Goal: Task Accomplishment & Management: Use online tool/utility

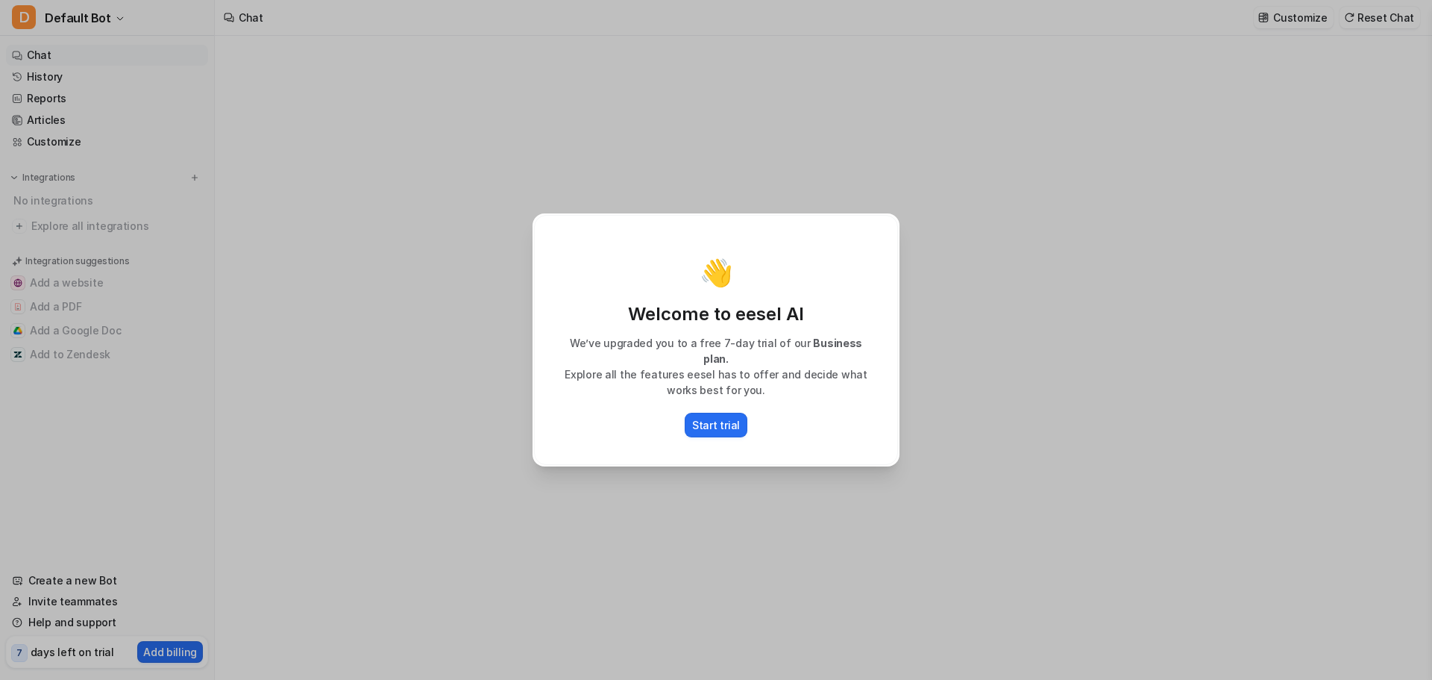
type textarea "**********"
click at [715, 421] on p "Start trial" at bounding box center [716, 425] width 48 height 16
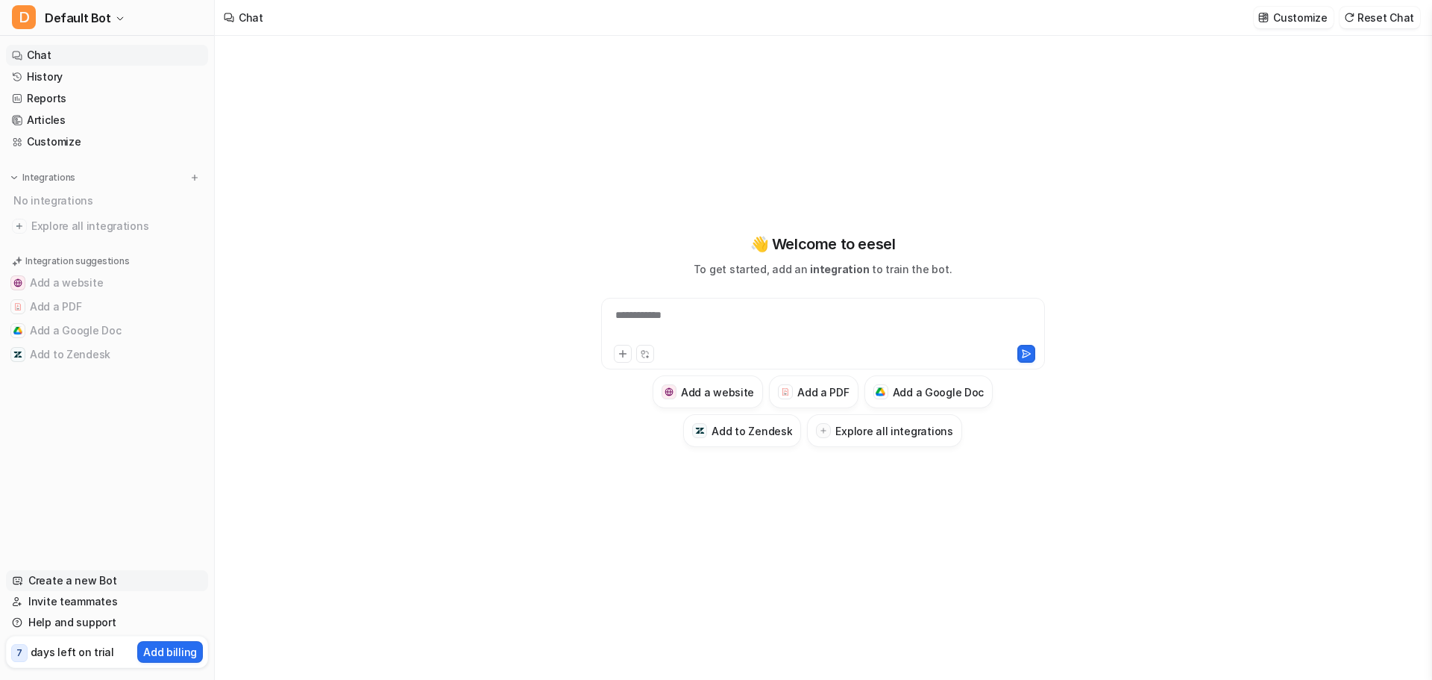
click at [80, 582] on link "Create a new Bot" at bounding box center [107, 580] width 202 height 21
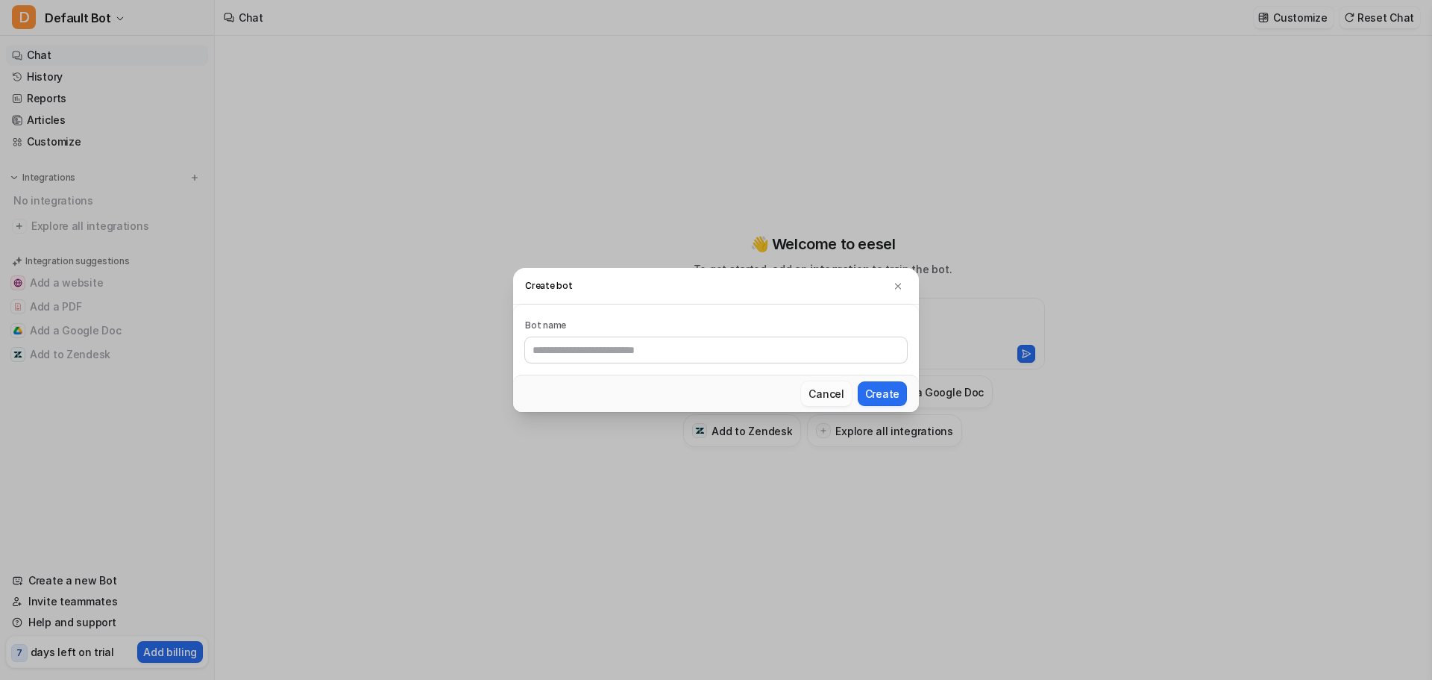
click at [838, 395] on button "Cancel" at bounding box center [826, 393] width 50 height 25
